Goal: Communication & Community: Ask a question

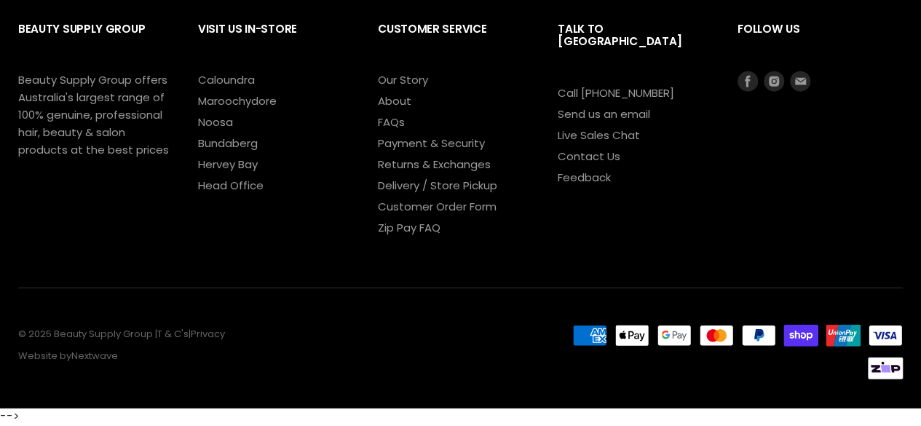
click at [285, 209] on div "Visit Us In-Store [GEOGRAPHIC_DATA] [GEOGRAPHIC_DATA] [GEOGRAPHIC_DATA] [GEOGRA…" at bounding box center [280, 124] width 165 height 226
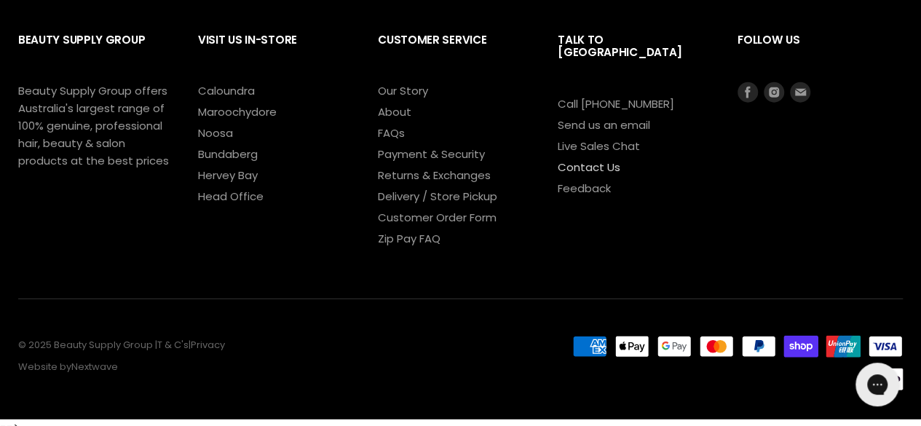
click at [604, 159] on link "Contact Us" at bounding box center [589, 166] width 63 height 15
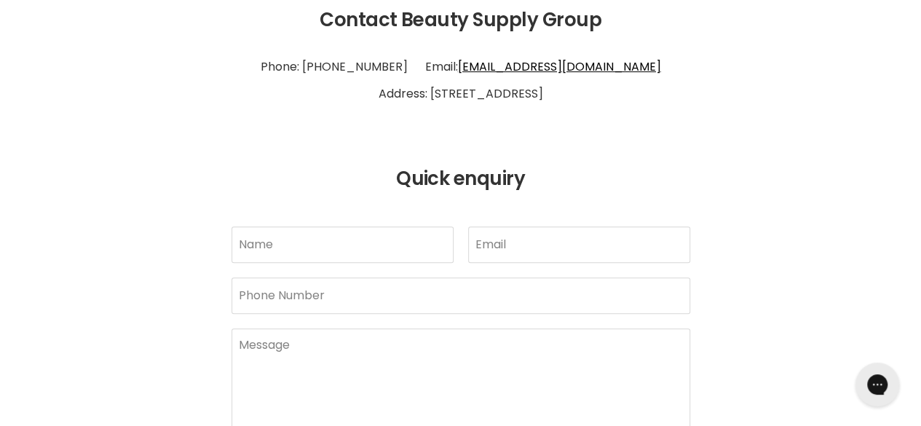
scroll to position [291, 0]
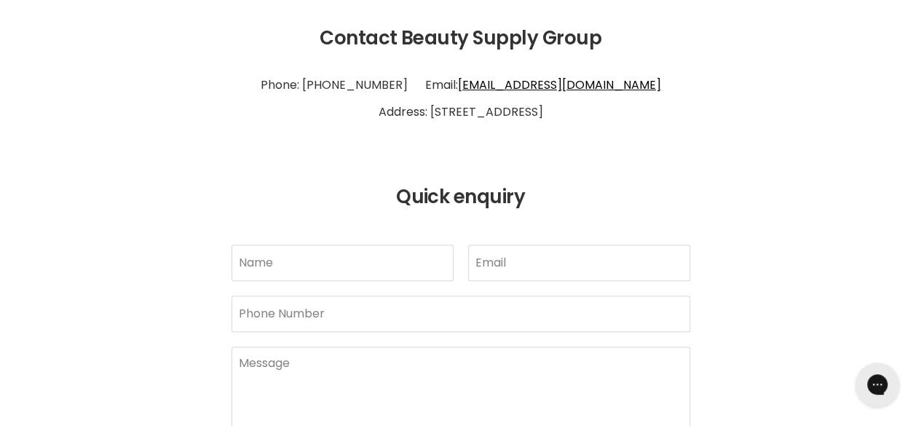
drag, startPoint x: 609, startPoint y: 86, endPoint x: 483, endPoint y: 87, distance: 126.7
click at [483, 87] on p "Phone: 1300 241 258 Email: info@bsghq.com.au Address: 60 Aerodrome Rd Maroochyd…" at bounding box center [460, 98] width 885 height 67
copy p "[EMAIL_ADDRESS][DOMAIN_NAME]"
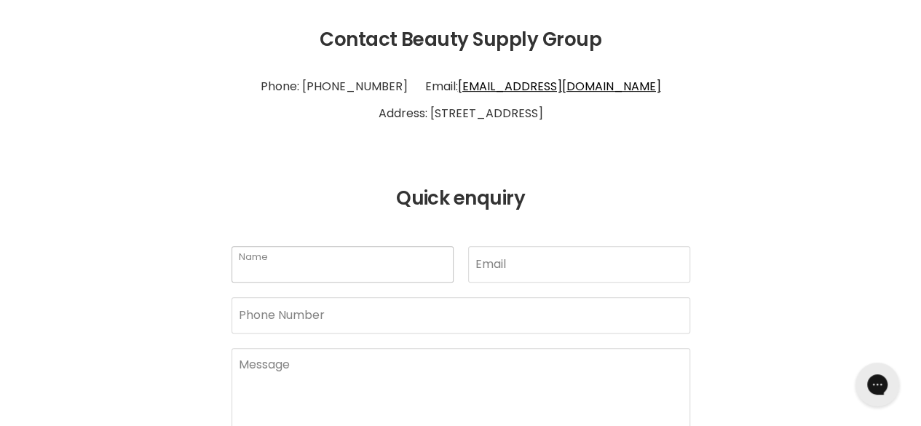
click at [290, 270] on input "Name" at bounding box center [343, 264] width 222 height 36
type input "James Roy"
type input "Sales@yourshiper.com"
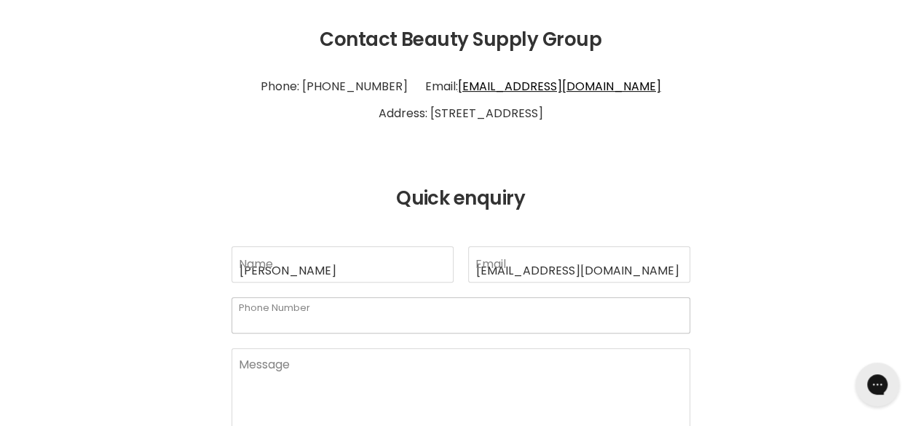
type input "0466800020"
click at [307, 368] on textarea "Main content" at bounding box center [461, 402] width 459 height 109
paste textarea "Hi I hope this message finds you well. My name is James Roy, and I am the Sales…"
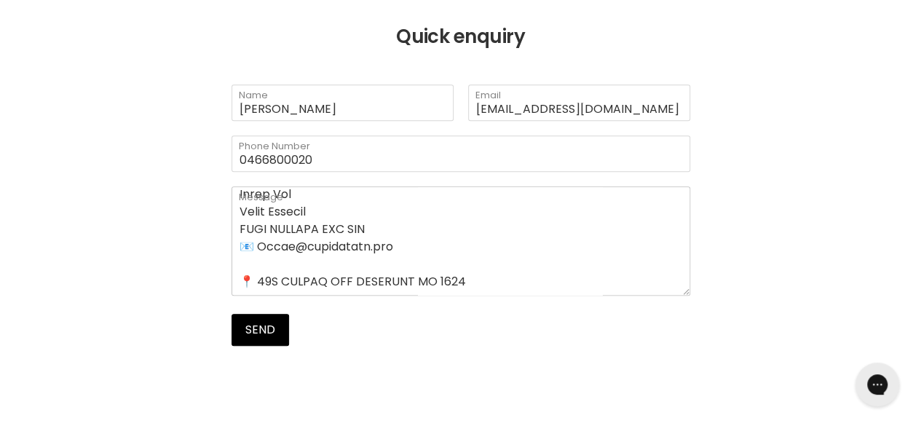
scroll to position [610, 0]
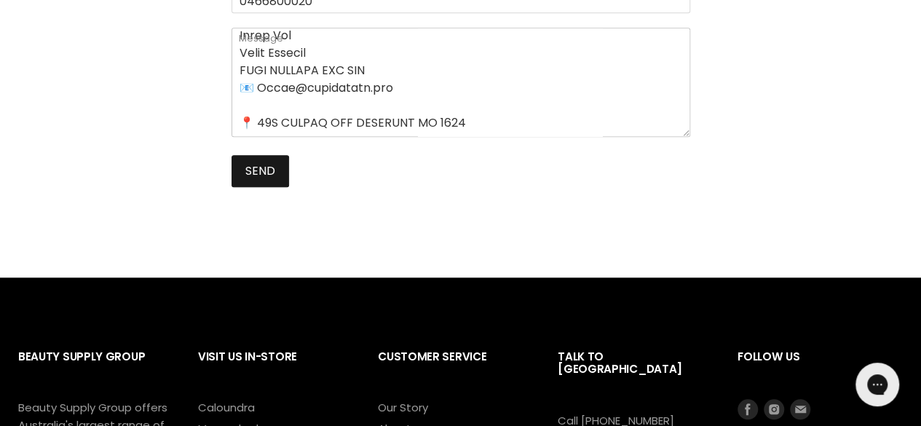
type textarea "Hi I hope this message finds you well. My name is James Roy, and I am the Sales…"
click at [252, 168] on button "Send" at bounding box center [261, 171] width 58 height 32
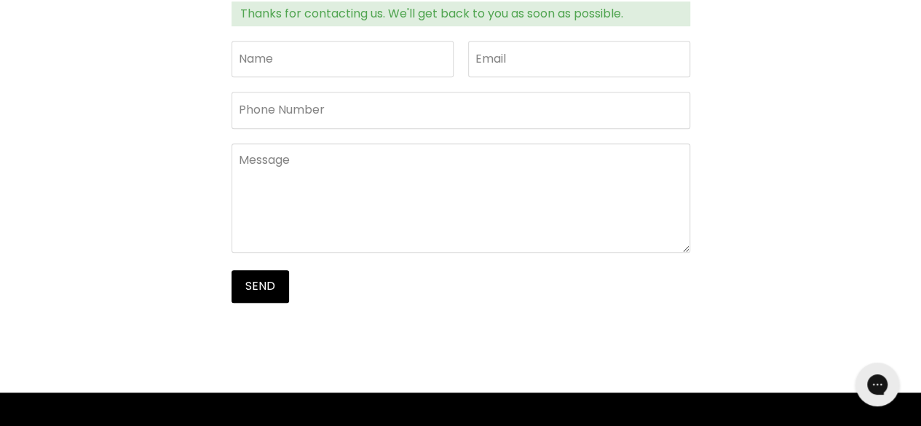
scroll to position [534, 0]
